Goal: Browse casually: Explore the website without a specific task or goal

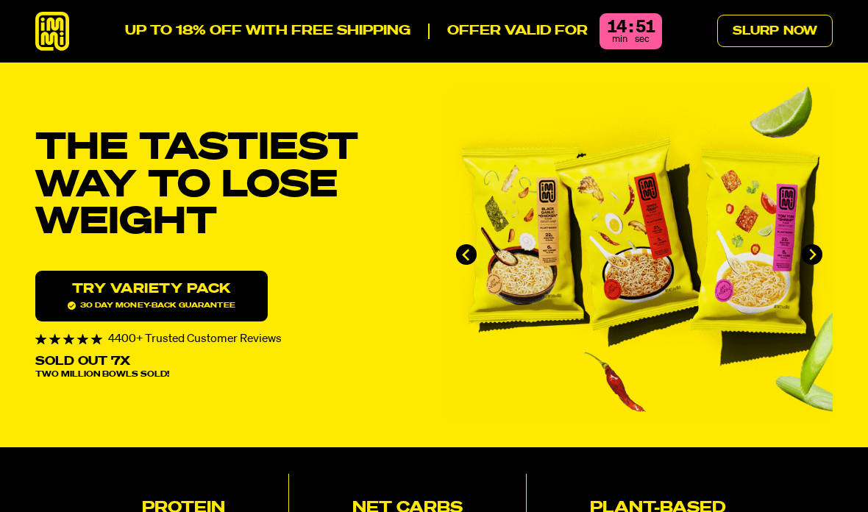
click at [676, 266] on img "1 of 4" at bounding box center [639, 255] width 387 height 338
click at [684, 252] on img "1 of 4" at bounding box center [639, 255] width 387 height 338
